Goal: Information Seeking & Learning: Learn about a topic

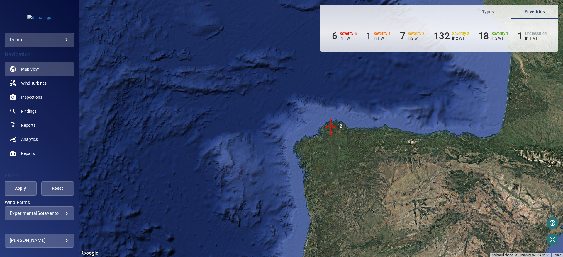
click at [330, 123] on img "2" at bounding box center [331, 127] width 18 height 18
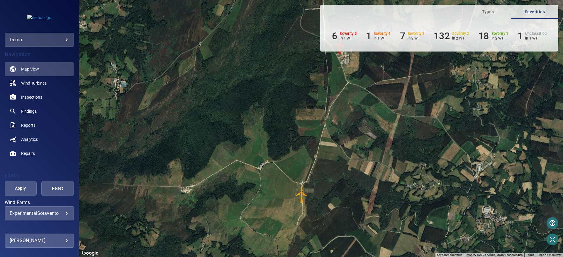
click at [300, 193] on img "AE03" at bounding box center [302, 195] width 18 height 18
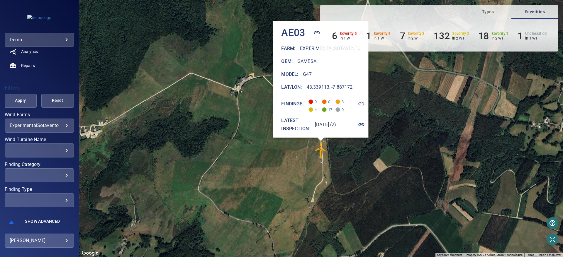
scroll to position [95, 0]
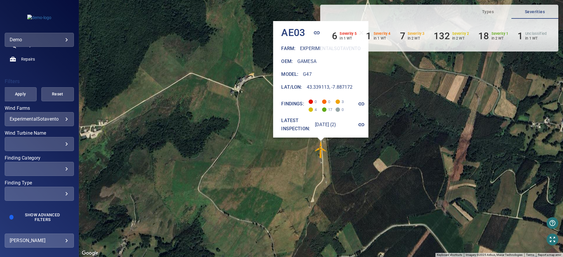
click at [60, 119] on body "**********" at bounding box center [281, 128] width 563 height 257
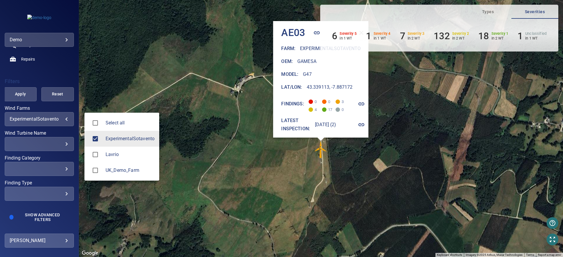
type input "**********"
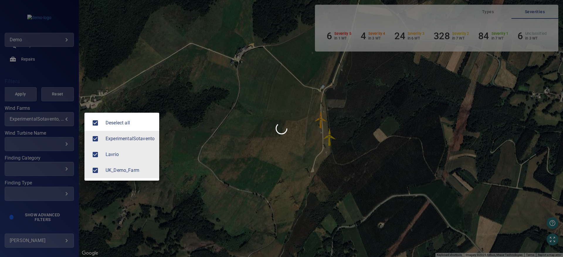
click at [44, 143] on div at bounding box center [281, 128] width 563 height 257
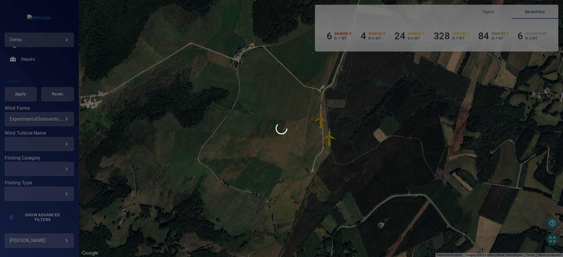
drag, startPoint x: 76, startPoint y: 126, endPoint x: 71, endPoint y: 121, distance: 7.1
click at [71, 121] on div at bounding box center [281, 128] width 563 height 257
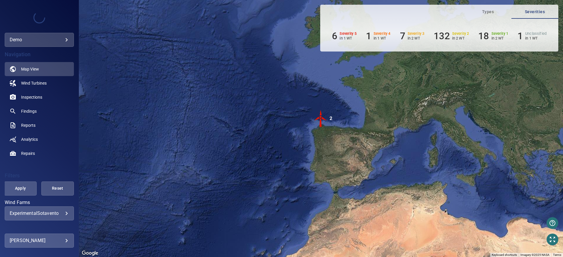
click at [320, 116] on img "2" at bounding box center [321, 119] width 18 height 18
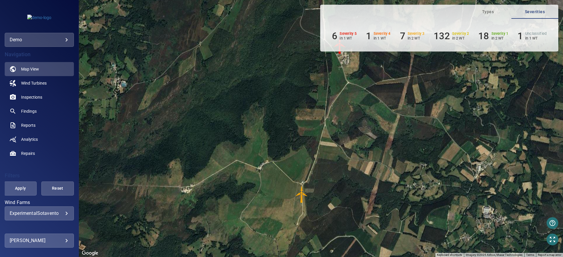
click at [301, 192] on img "AE03" at bounding box center [302, 195] width 18 height 18
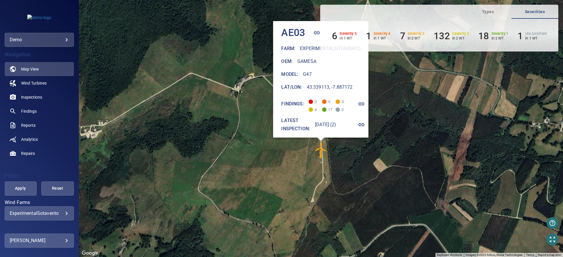
click at [320, 150] on img "AE03" at bounding box center [321, 150] width 18 height 18
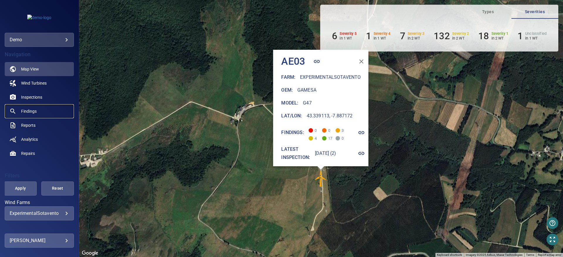
click at [21, 108] on link "Findings" at bounding box center [39, 111] width 69 height 14
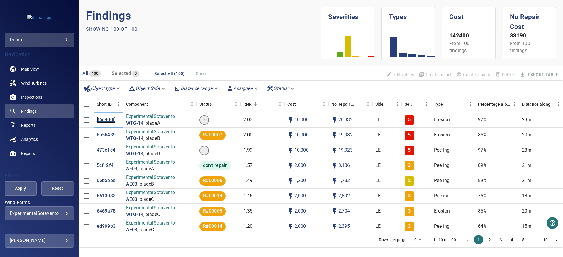
click at [106, 120] on p "46d4ddb" at bounding box center [106, 120] width 19 height 7
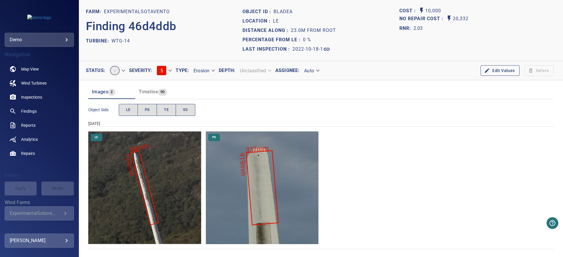
click at [155, 191] on img "ExperimentalSotavento/WTG-14/2022-10-18-1/2022-10-18-1/image71wp78.jpg" at bounding box center [144, 188] width 113 height 113
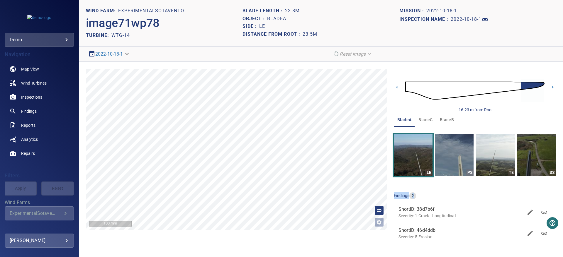
drag, startPoint x: 559, startPoint y: 186, endPoint x: 563, endPoint y: 156, distance: 30.1
click at [563, 156] on div "**********" at bounding box center [321, 158] width 484 height 192
click at [464, 158] on img "button" at bounding box center [454, 155] width 39 height 42
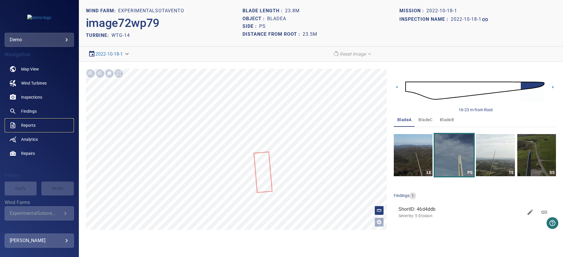
click at [28, 126] on span "Reports" at bounding box center [28, 126] width 14 height 6
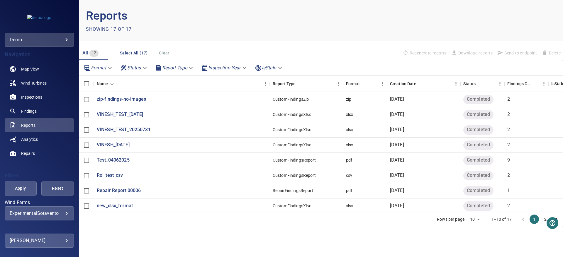
click at [187, 67] on body "**********" at bounding box center [281, 128] width 563 height 257
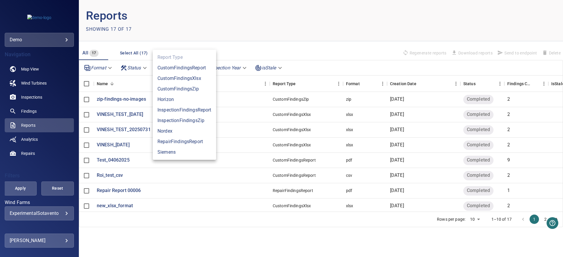
click at [112, 158] on div at bounding box center [281, 128] width 563 height 257
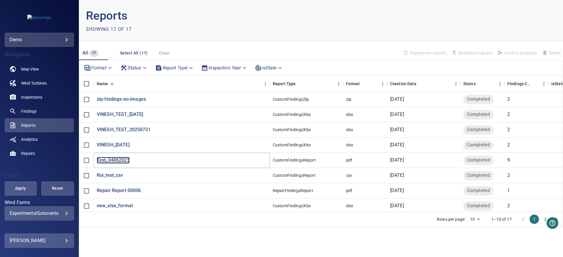
click at [112, 158] on p "Test_04062025" at bounding box center [113, 160] width 33 height 7
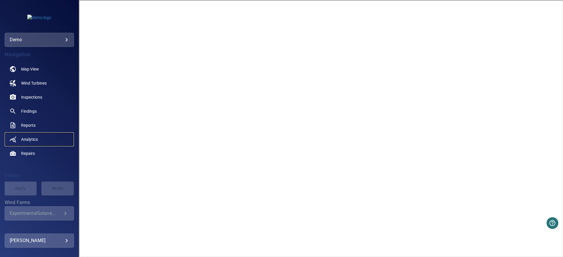
click at [31, 137] on span "Analytics" at bounding box center [29, 140] width 17 height 6
